Goal: Find contact information: Find contact information

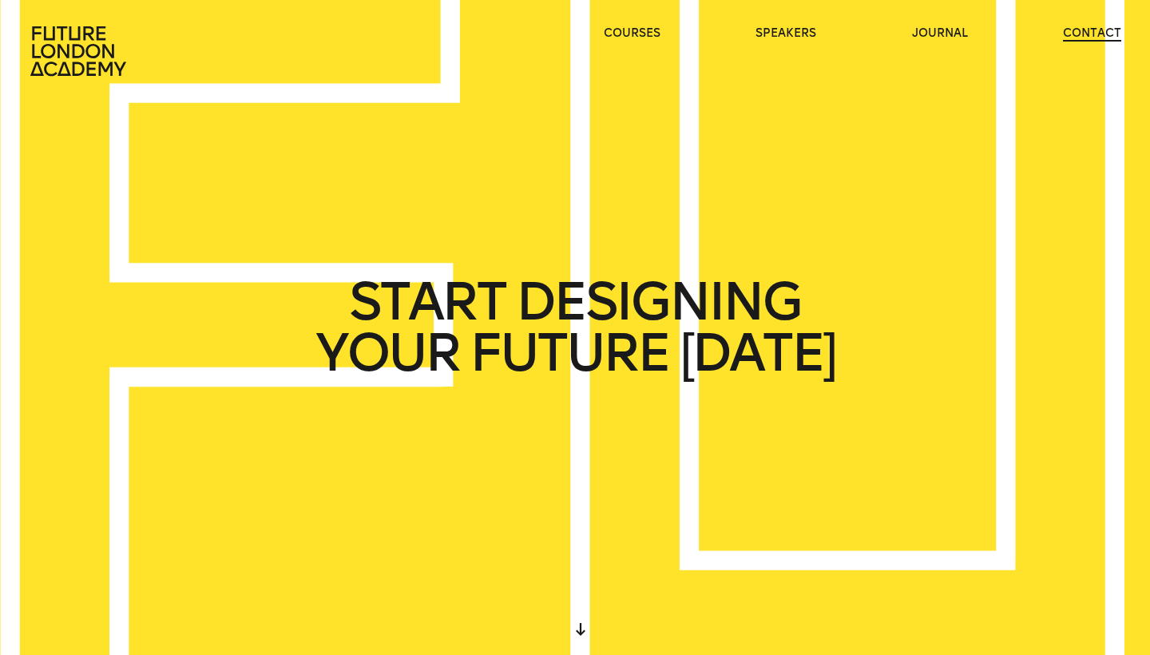
click at [1080, 34] on link "contact" at bounding box center [1092, 34] width 58 height 16
